Goal: Task Accomplishment & Management: Manage account settings

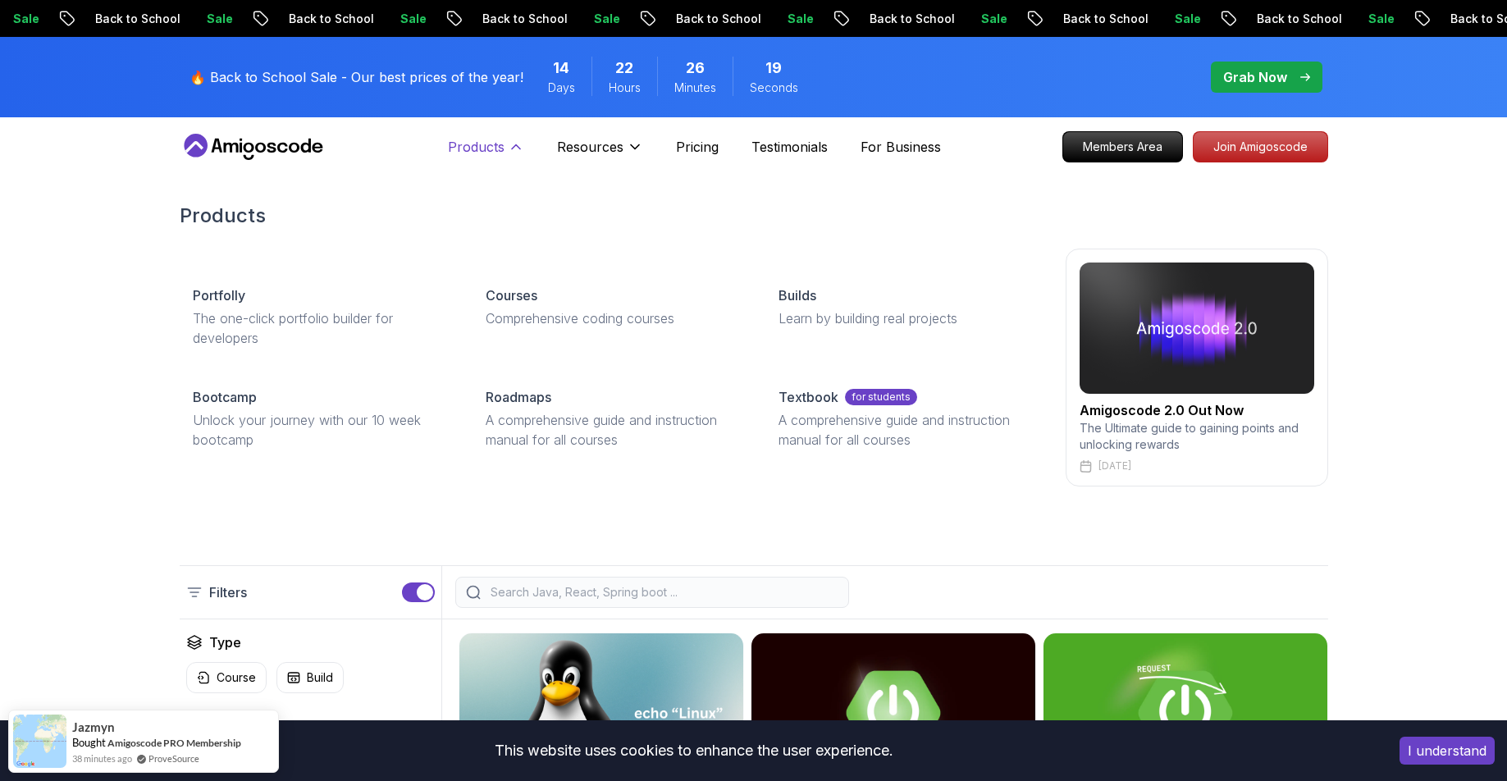
click at [508, 145] on icon at bounding box center [516, 147] width 16 height 16
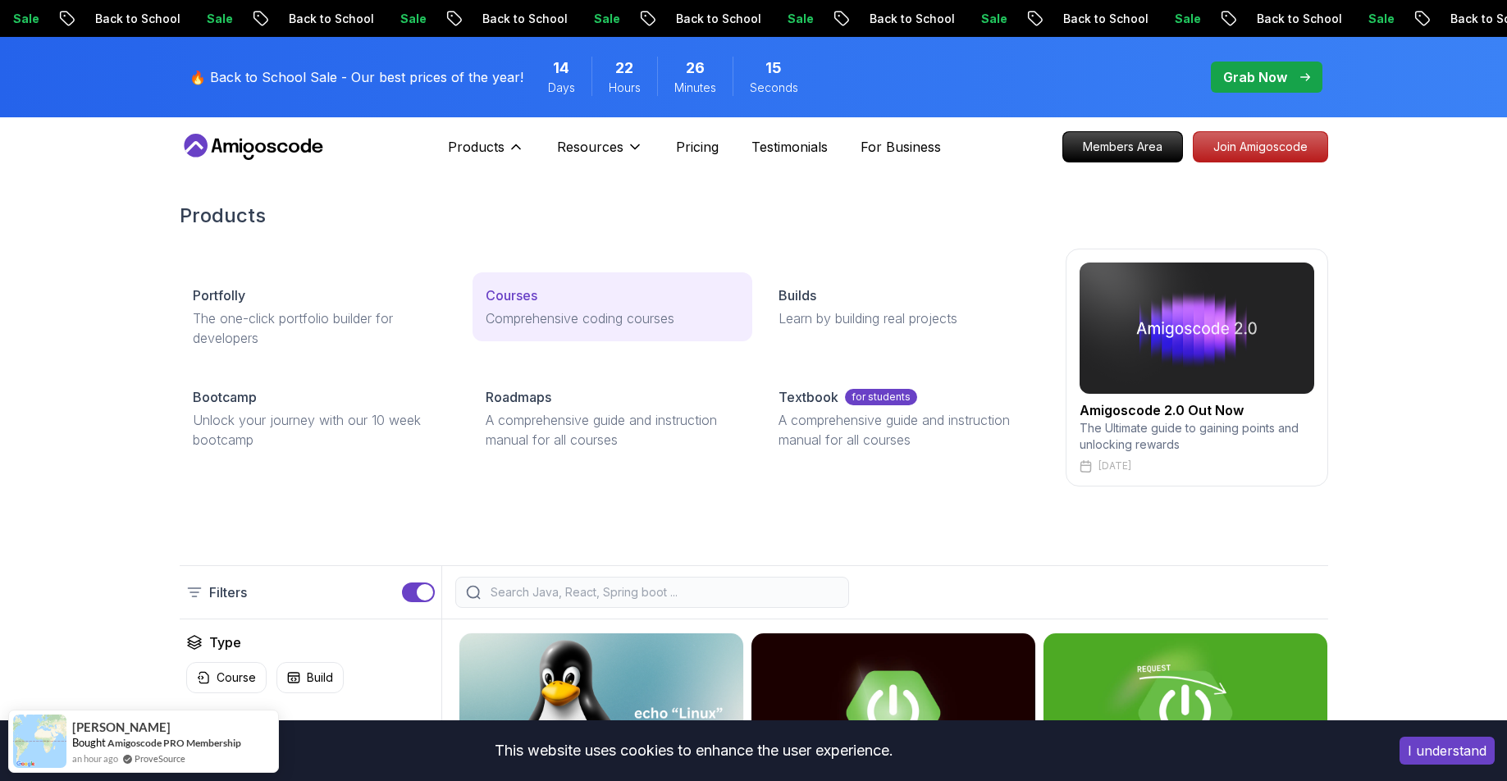
click at [520, 294] on p "Courses" at bounding box center [512, 295] width 52 height 20
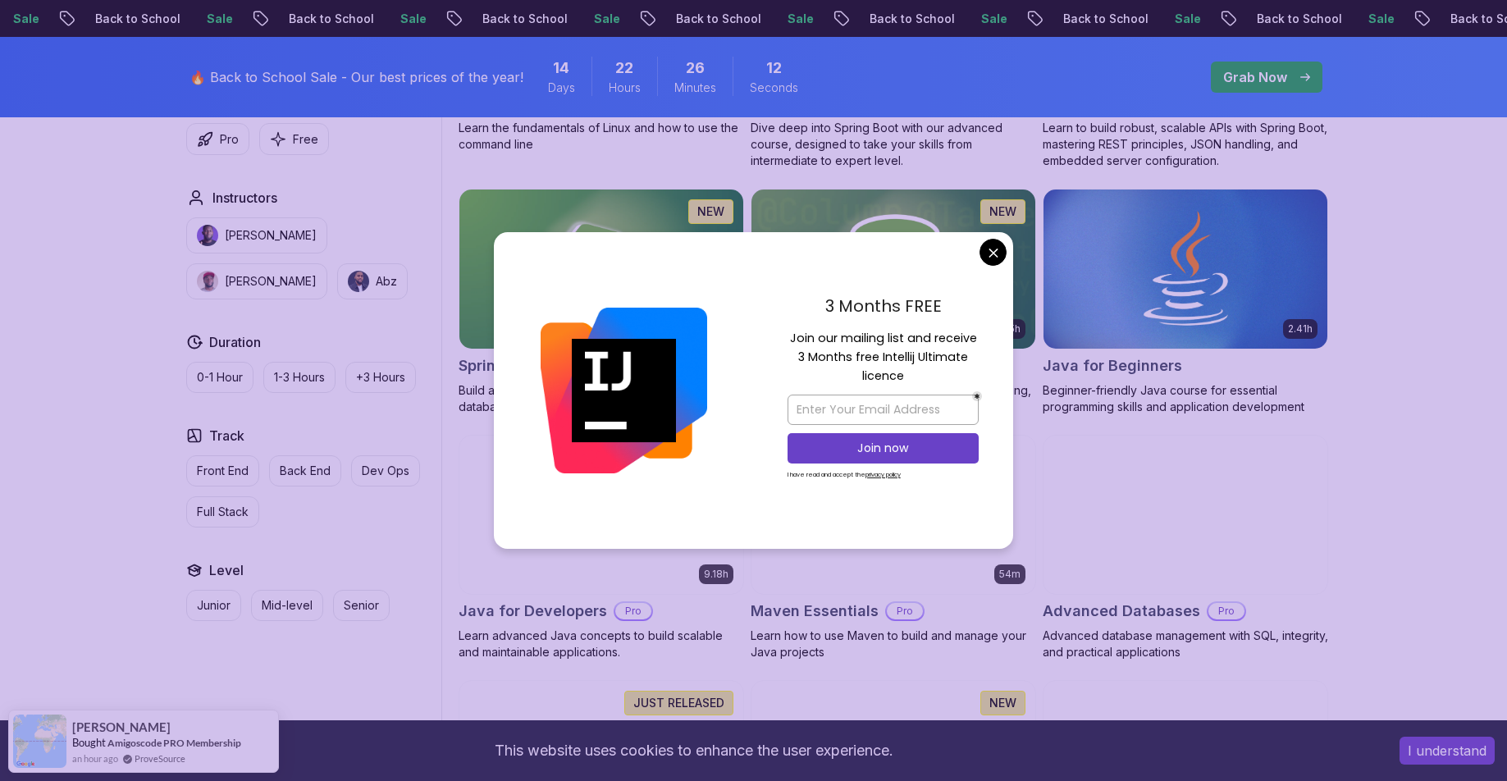
scroll to position [728, 0]
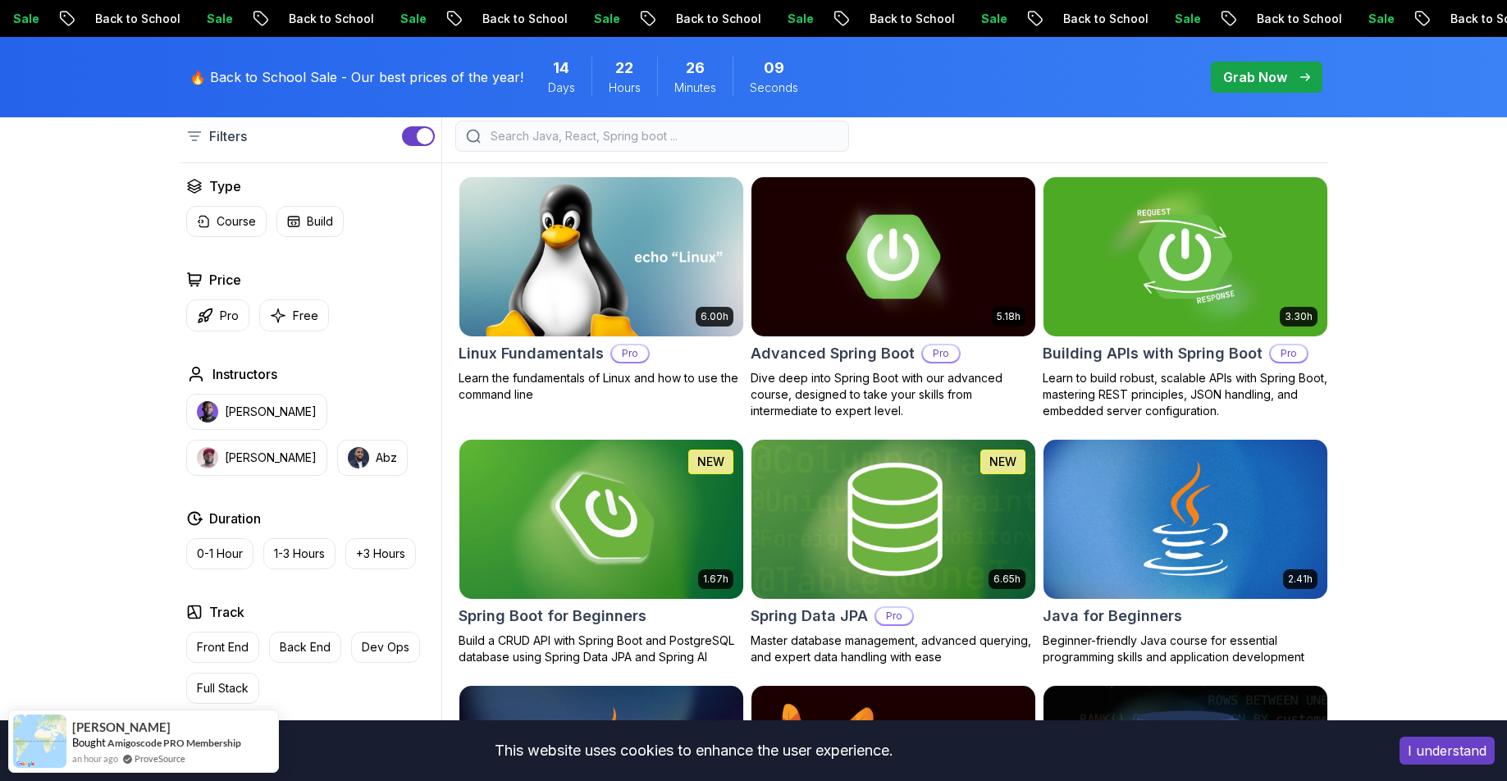
scroll to position [359, 0]
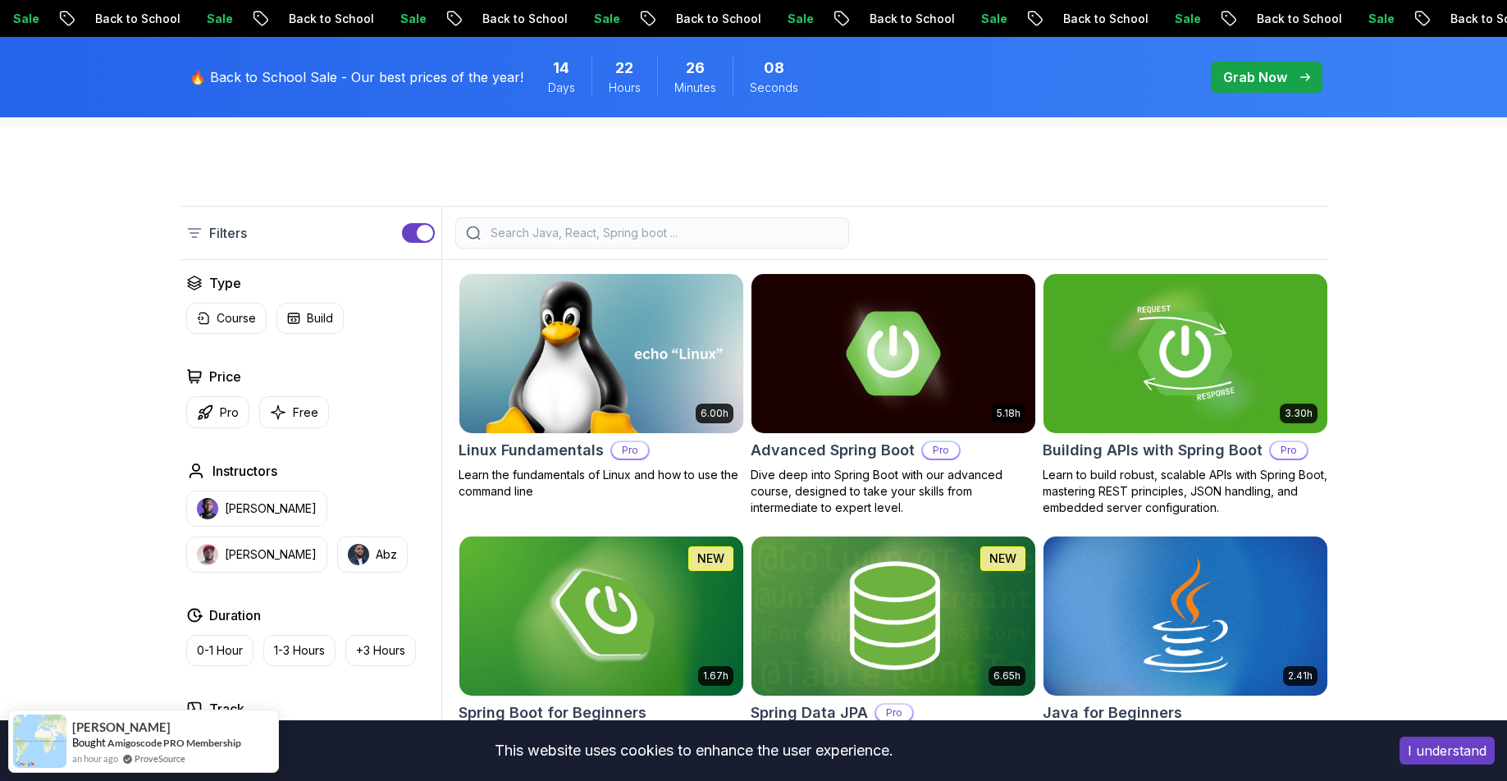
click at [613, 235] on input "search" at bounding box center [662, 233] width 351 height 16
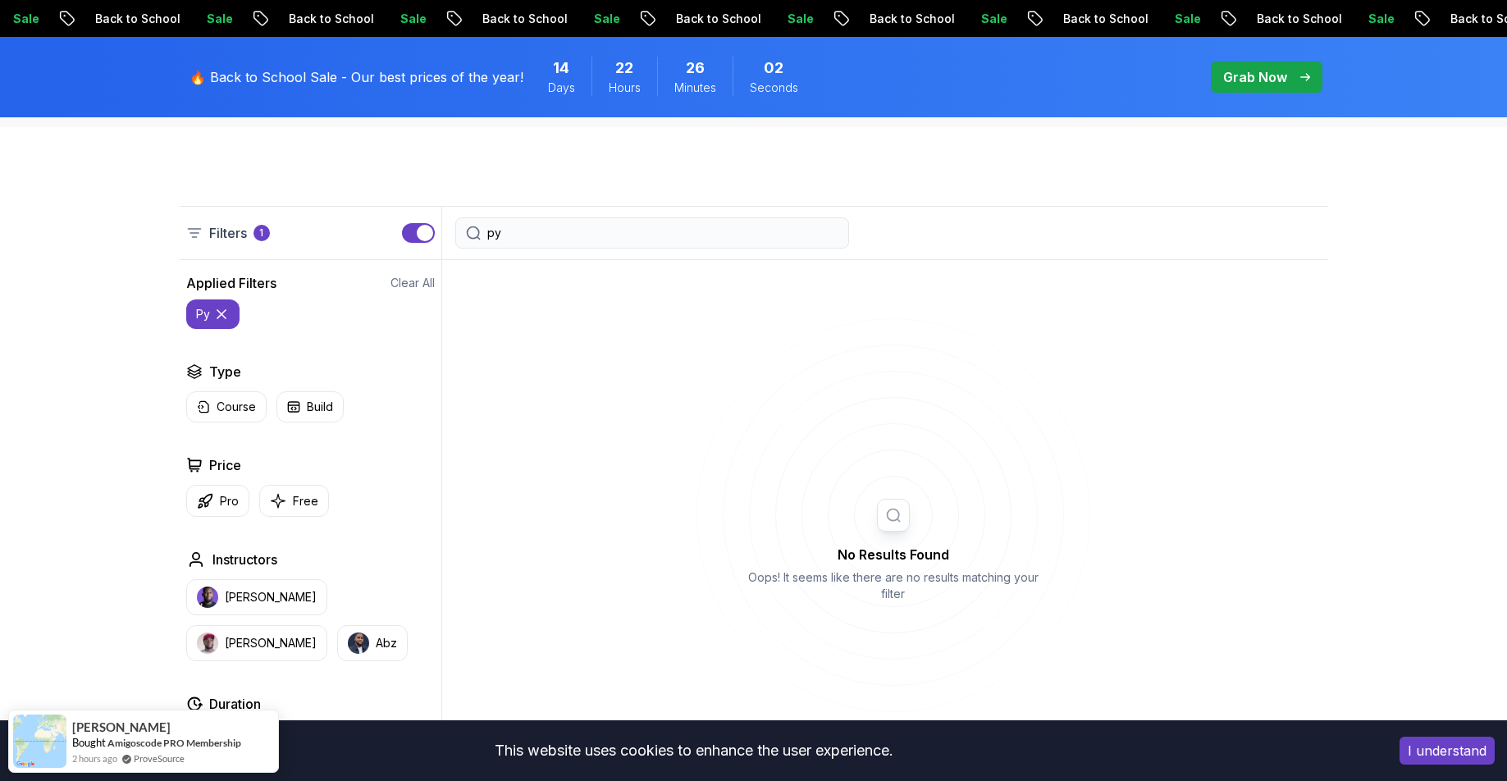
type input "p"
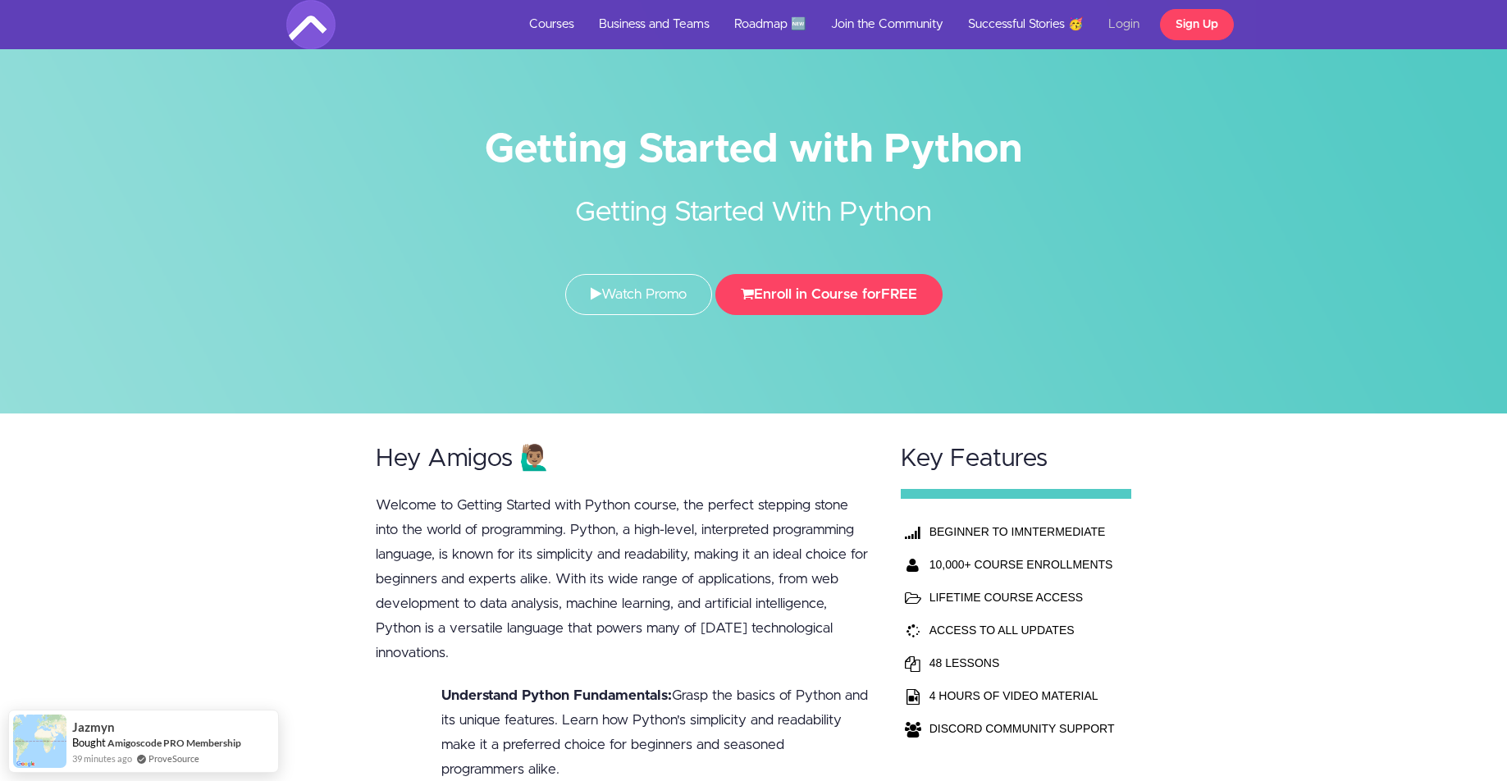
click at [1119, 23] on link "Login" at bounding box center [1124, 24] width 56 height 49
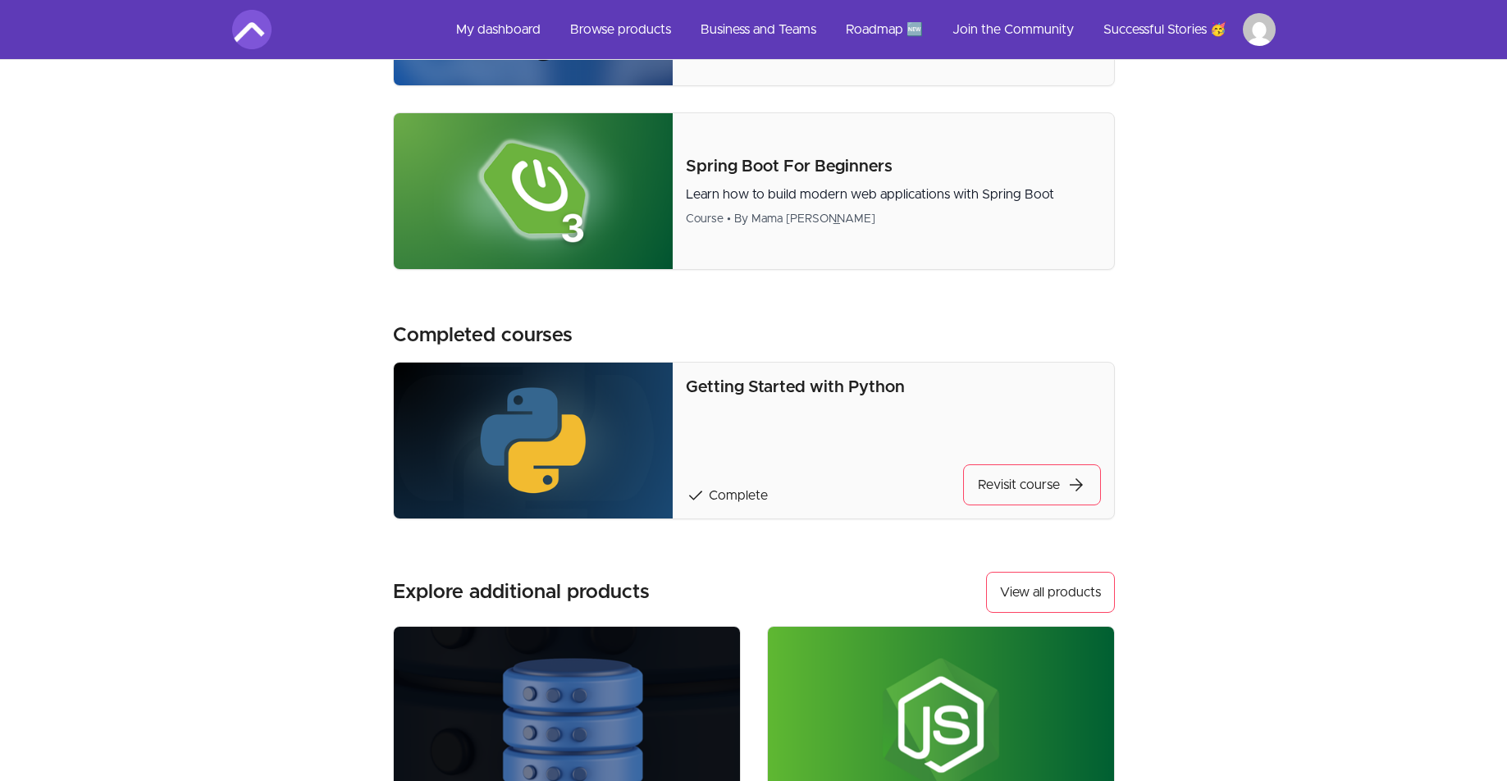
scroll to position [503, 0]
click at [1263, 33] on html "Skip to main content Main menu Includes navigation links and user settings My d…" at bounding box center [753, 365] width 1507 height 1737
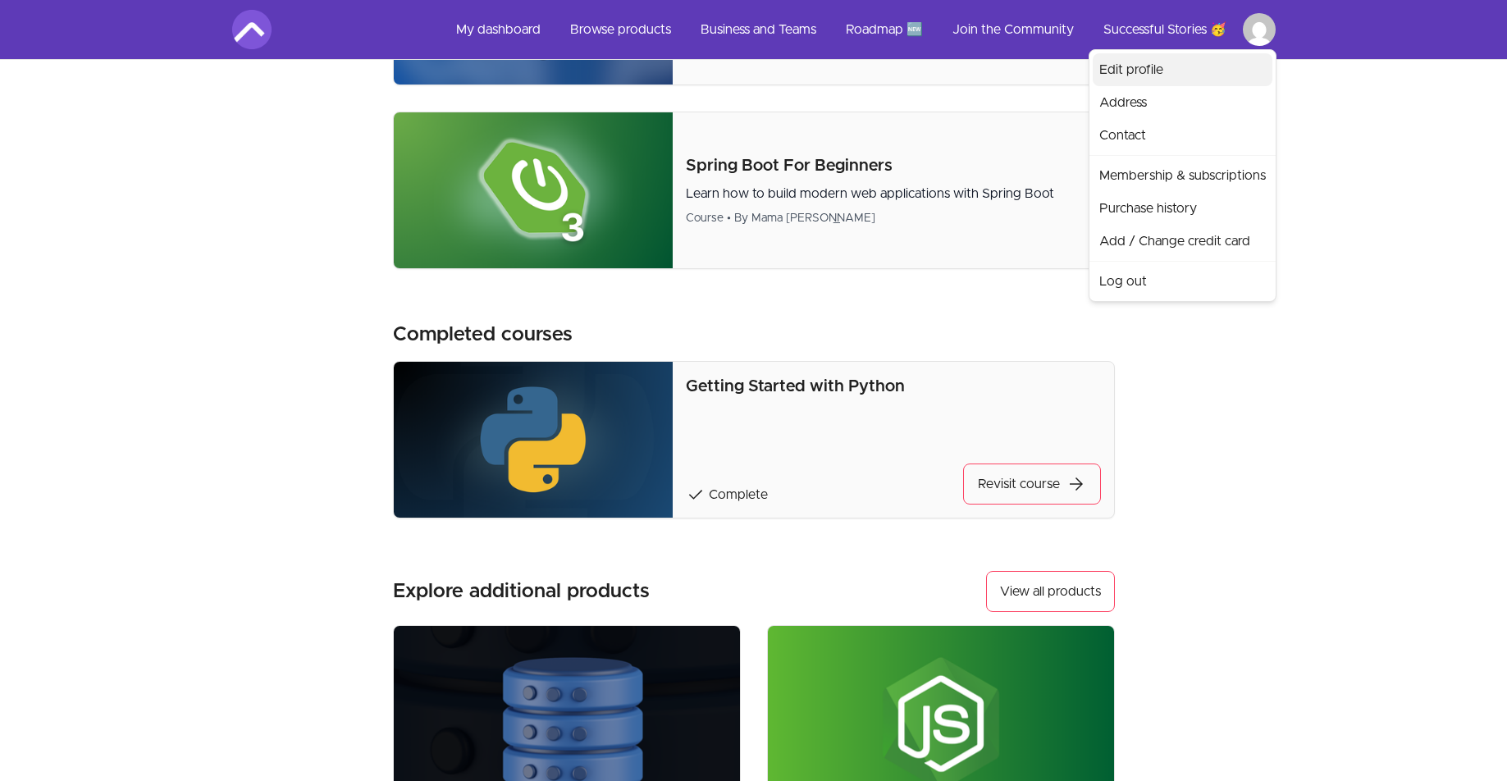
click at [1135, 67] on link "Edit profile" at bounding box center [1183, 69] width 180 height 33
